Goal: Navigation & Orientation: Find specific page/section

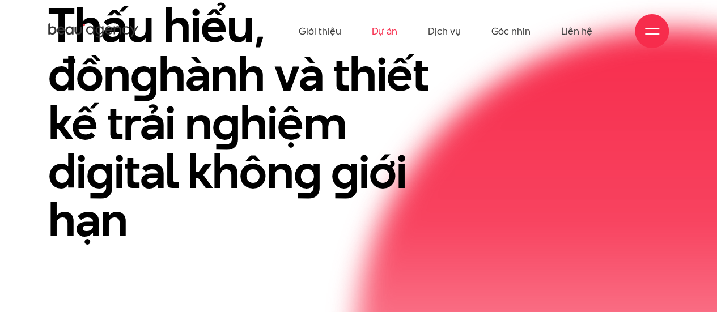
click at [390, 34] on link "Dự án" at bounding box center [384, 31] width 26 height 62
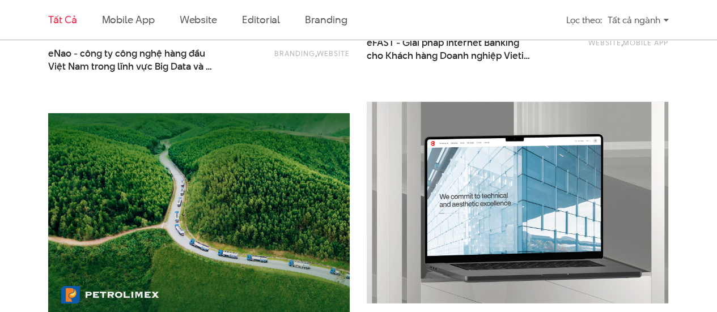
scroll to position [1247, 0]
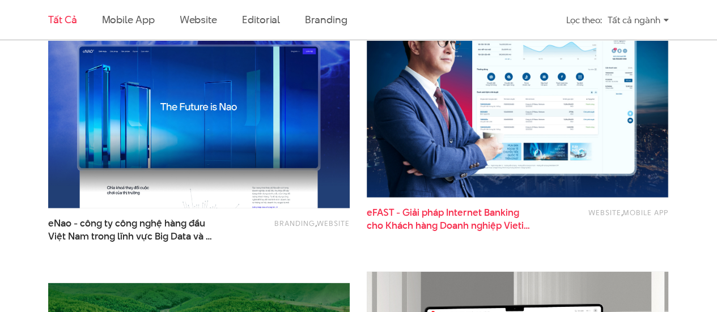
click at [470, 218] on span "eFAST - Giải pháp Internet Banking cho Khách hàng Doanh nghiệp Vietin Bank" at bounding box center [450, 219] width 166 height 26
